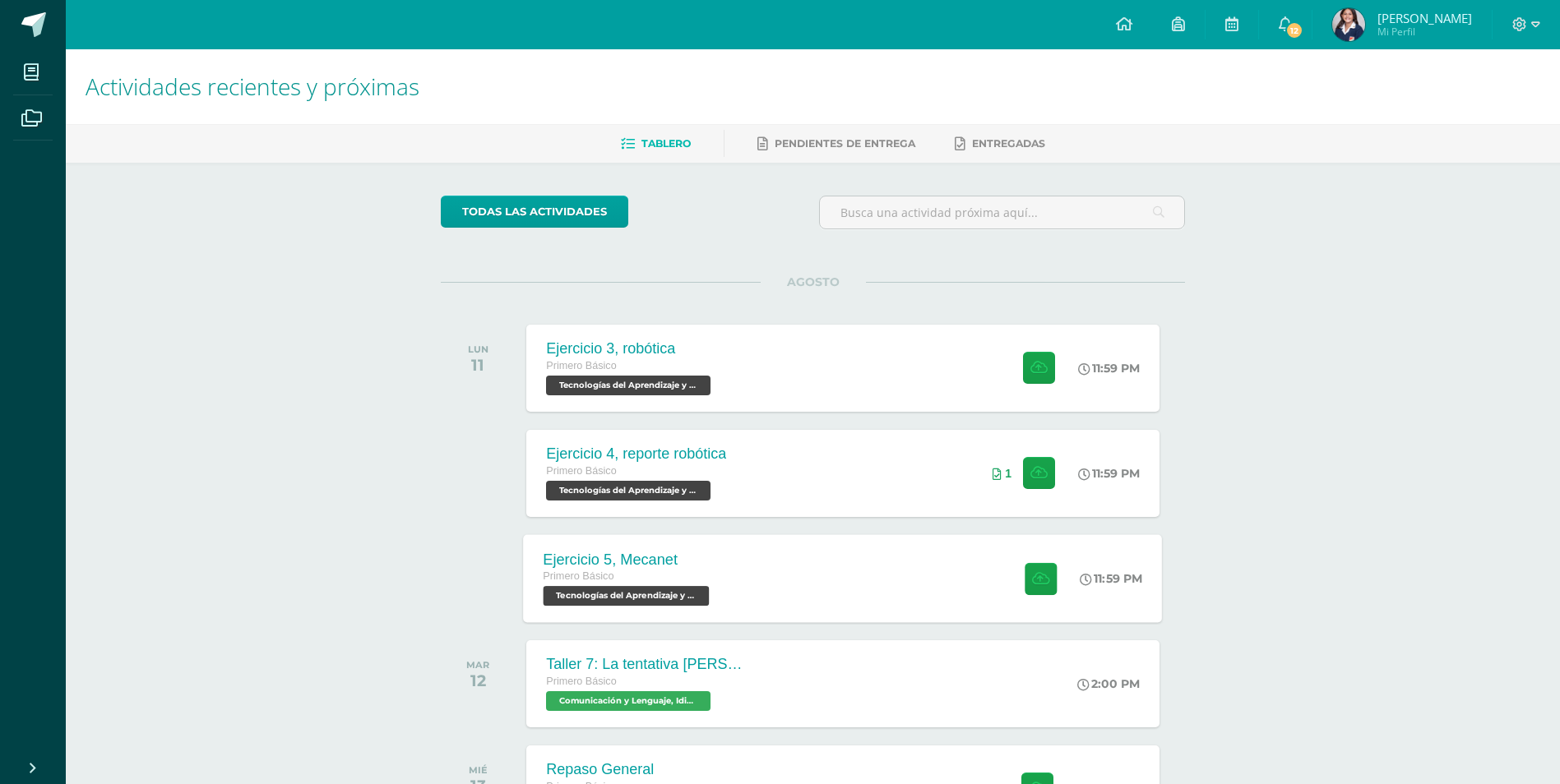
click at [667, 572] on div "Primero Básico" at bounding box center [628, 577] width 170 height 18
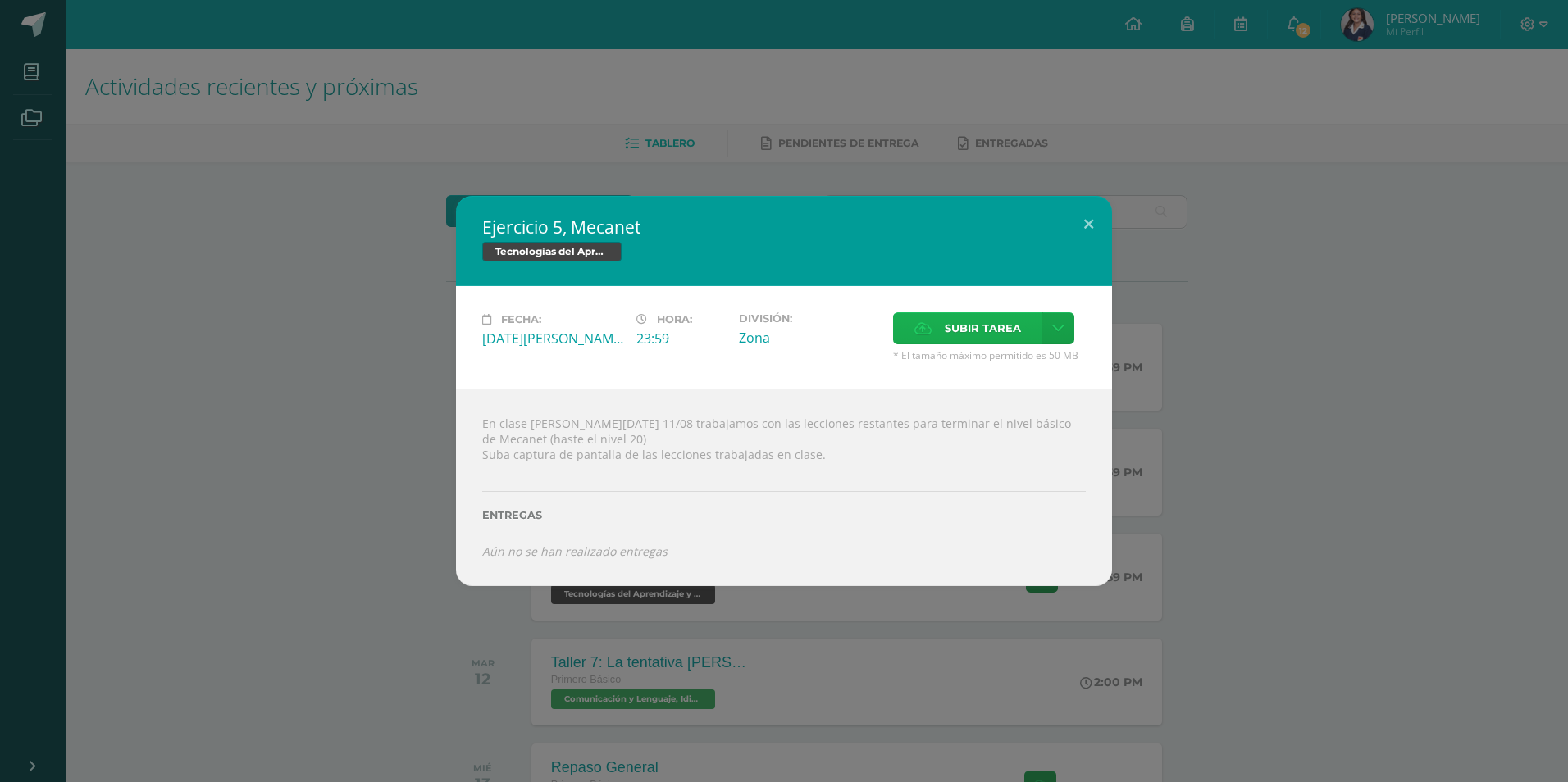
click at [1014, 325] on span "Subir tarea" at bounding box center [982, 328] width 76 height 31
click at [0, 0] on input "Subir tarea" at bounding box center [0, 0] width 0 height 0
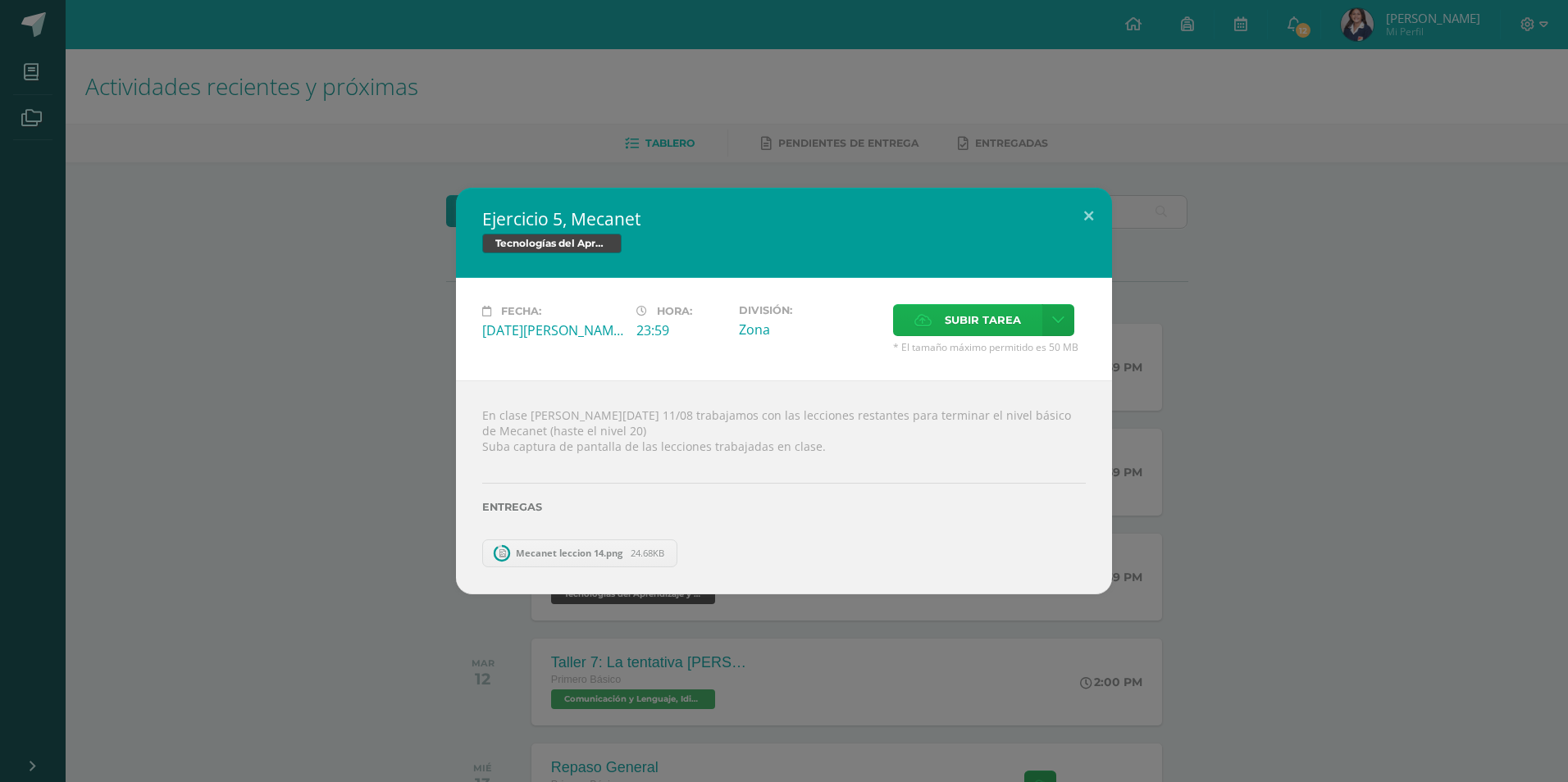
click at [907, 323] on label "Subir tarea" at bounding box center [967, 320] width 149 height 32
click at [0, 0] on input "Subir tarea" at bounding box center [0, 0] width 0 height 0
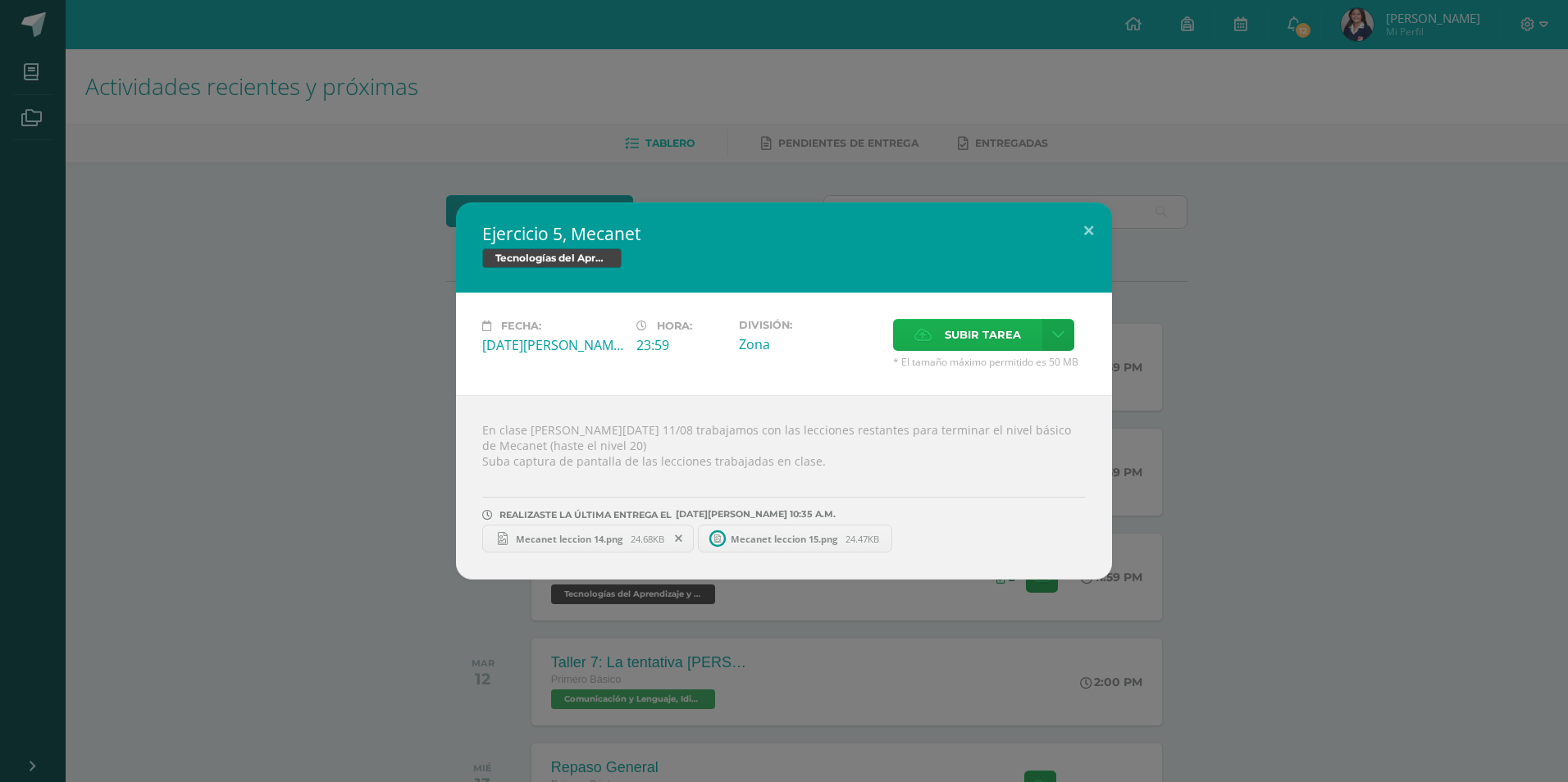
click at [969, 319] on label "Subir tarea" at bounding box center [967, 335] width 149 height 32
click at [0, 0] on input "Subir tarea" at bounding box center [0, 0] width 0 height 0
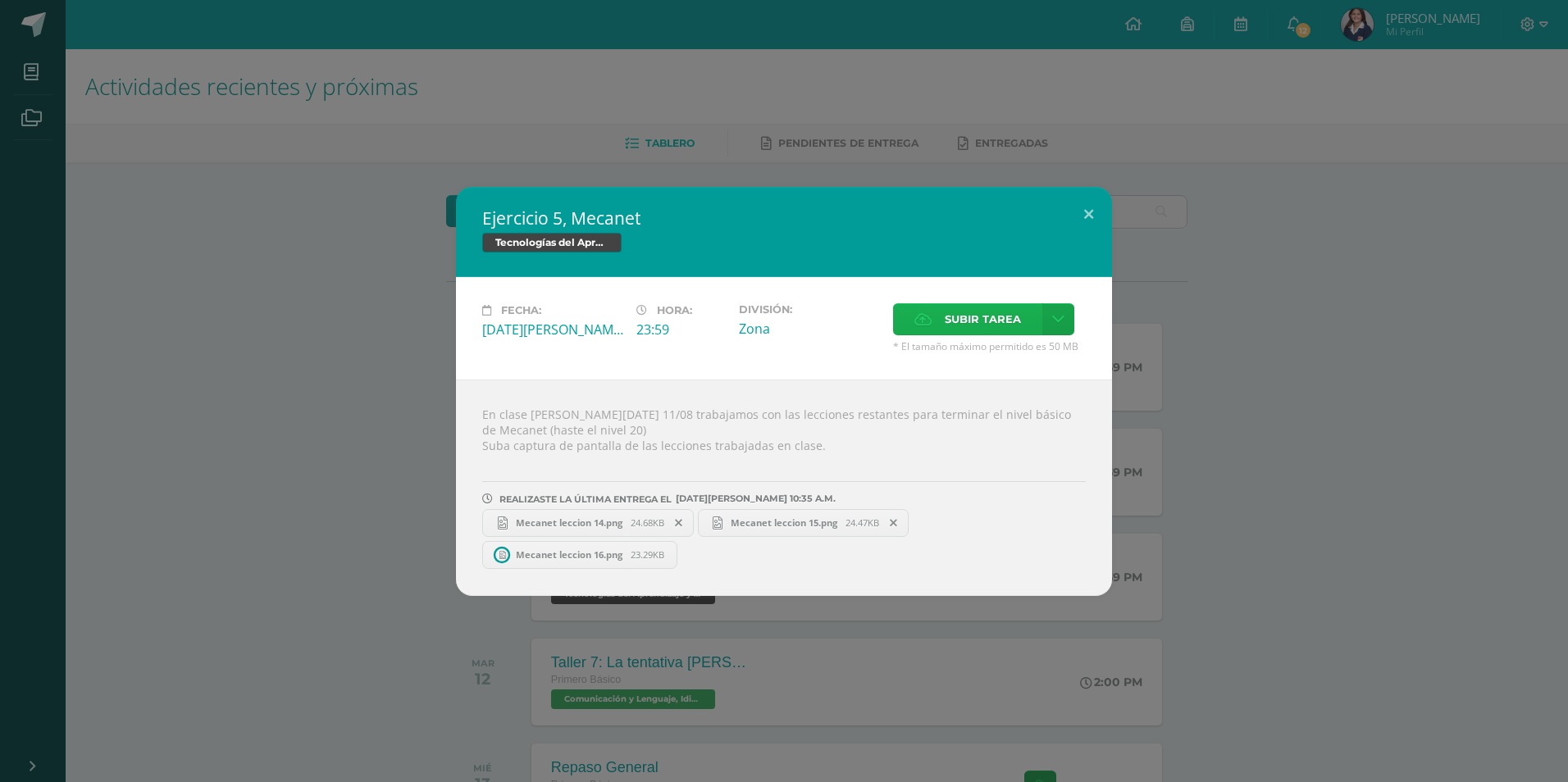
click at [924, 324] on icon at bounding box center [923, 319] width 17 height 10
click at [0, 0] on input "Subir tarea" at bounding box center [0, 0] width 0 height 0
click at [1083, 216] on button at bounding box center [1088, 215] width 47 height 55
